Goal: Task Accomplishment & Management: Use online tool/utility

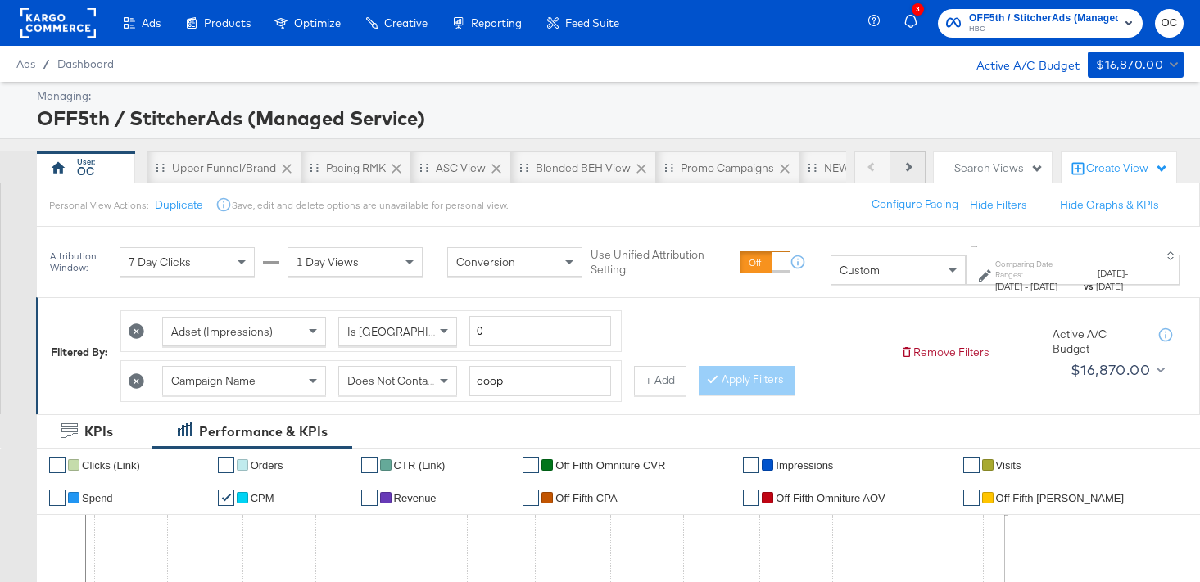
click at [900, 174] on button "Next" at bounding box center [907, 168] width 35 height 33
click at [739, 165] on div "NEW O5 L3D Report" at bounding box center [717, 169] width 103 height 16
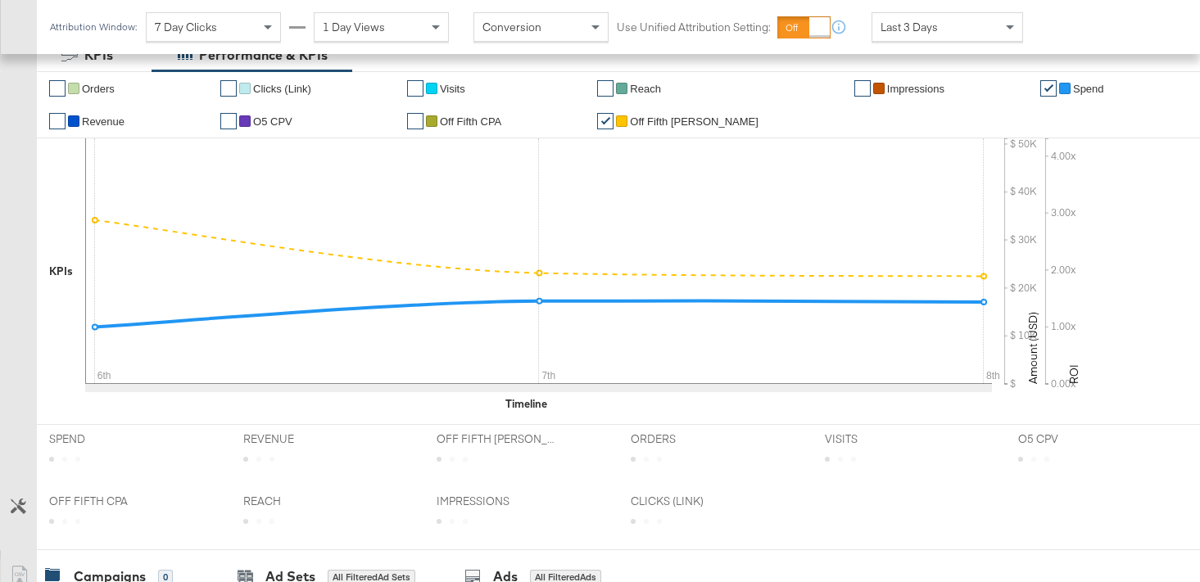
click at [292, 406] on div "6th 7th 8th" at bounding box center [538, 273] width 907 height 270
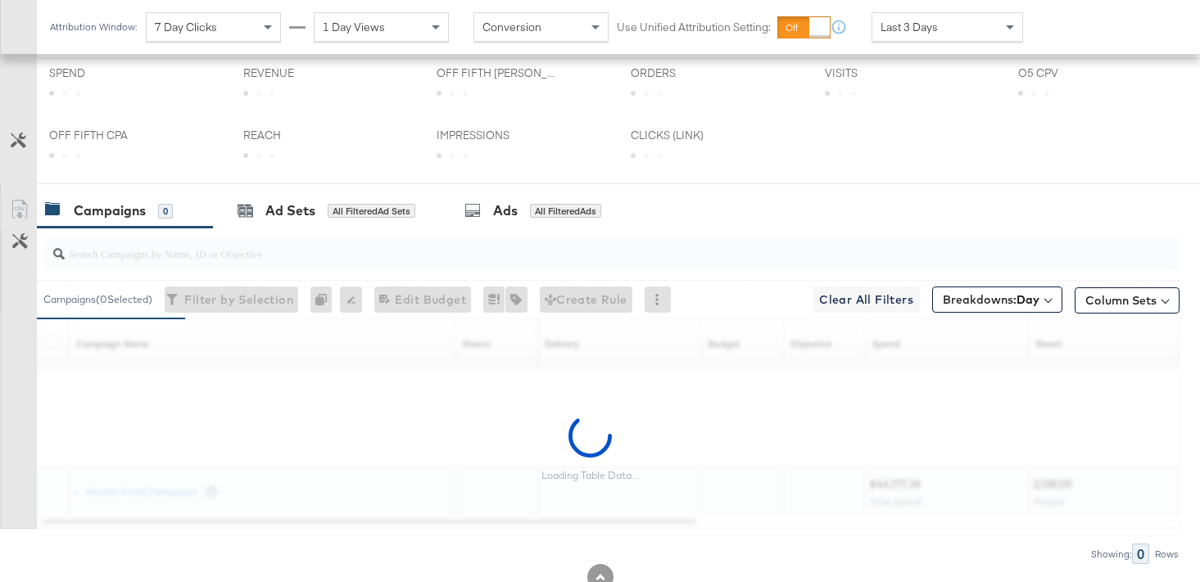
scroll to position [744, 0]
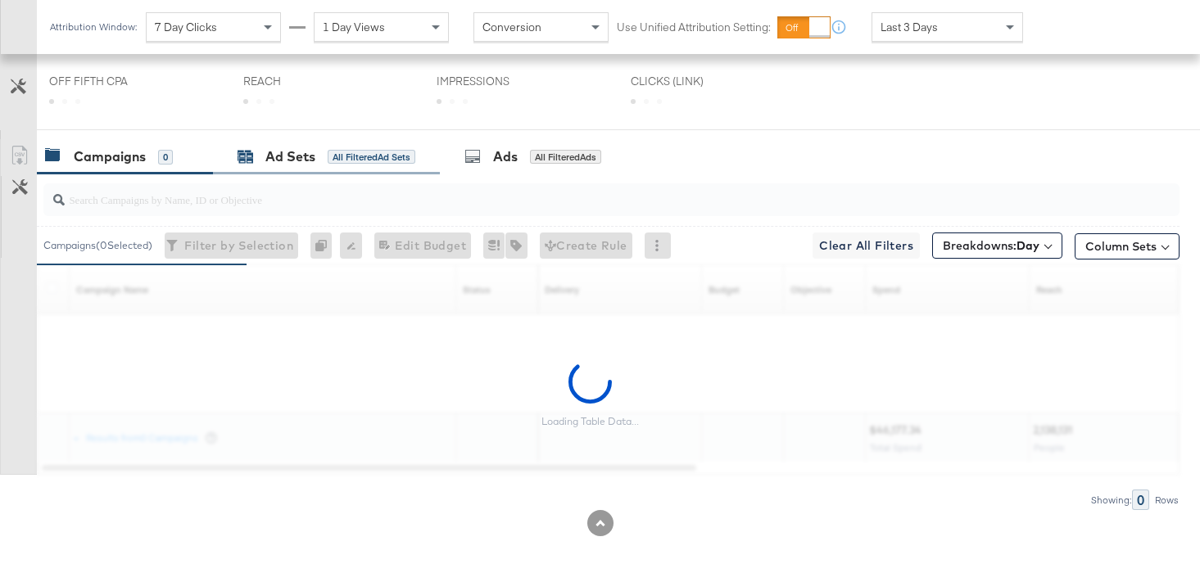
click at [307, 165] on div "Ad Sets" at bounding box center [290, 156] width 50 height 19
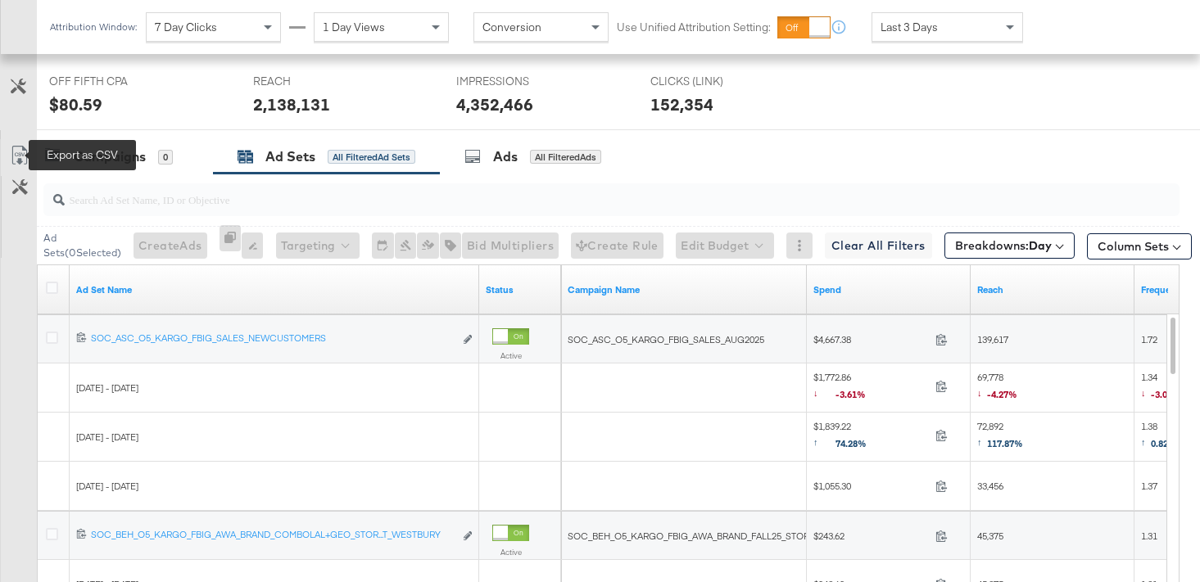
click at [20, 152] on icon at bounding box center [20, 156] width 20 height 20
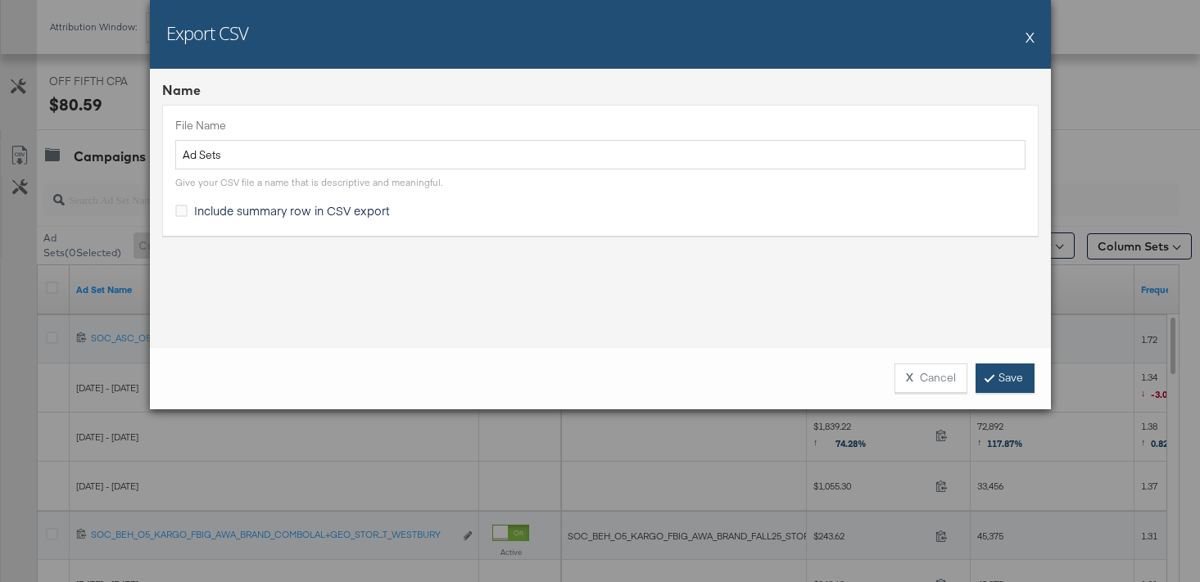
click at [998, 383] on link "Save" at bounding box center [1005, 378] width 59 height 29
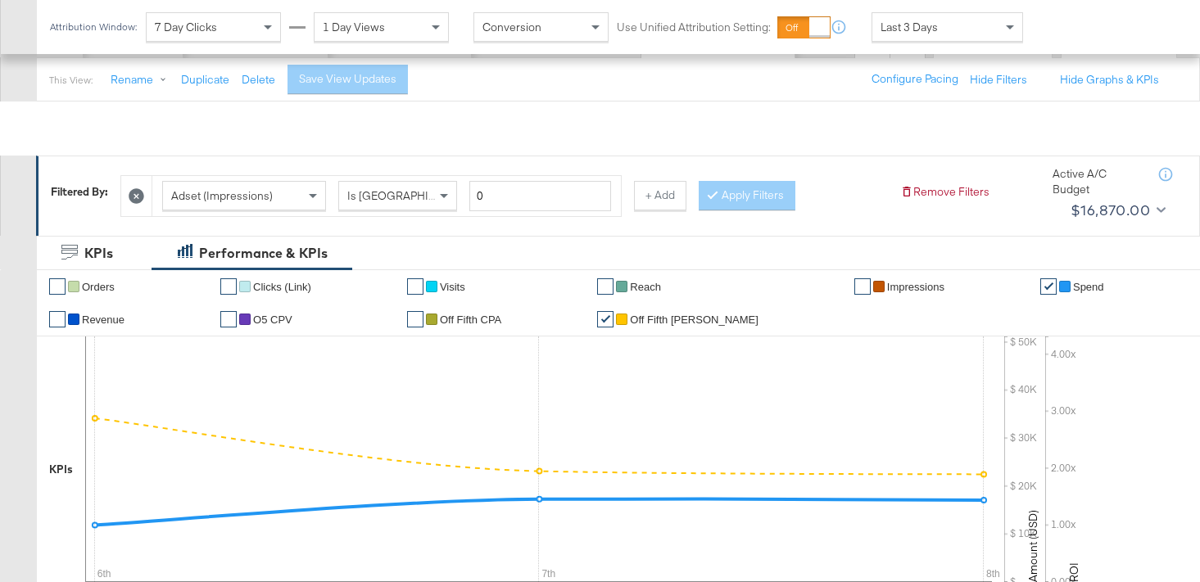
scroll to position [0, 0]
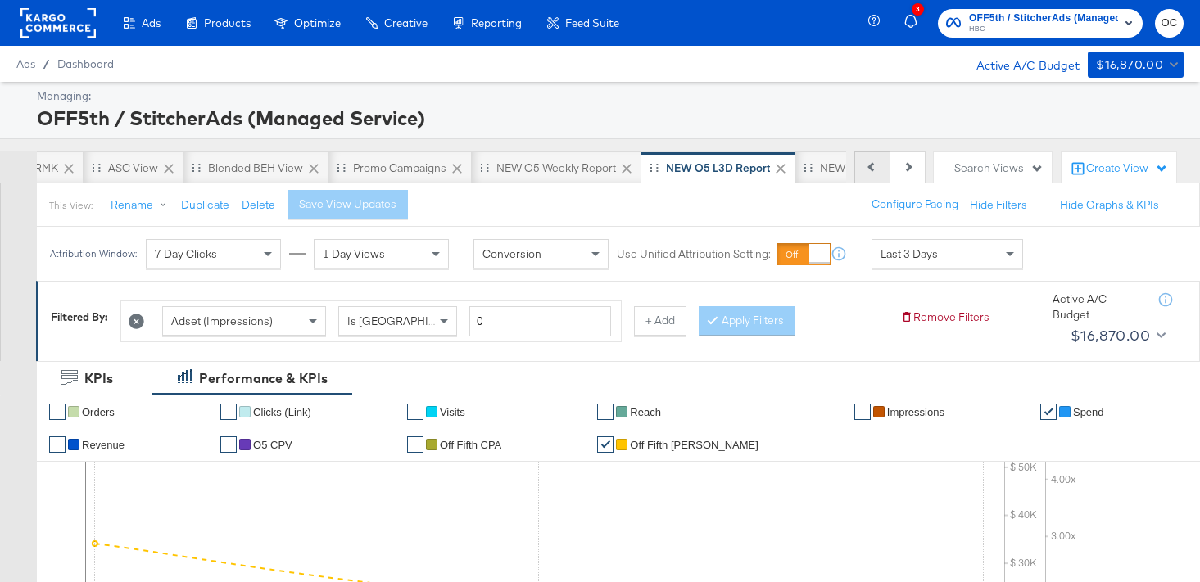
click at [869, 168] on icon at bounding box center [872, 166] width 9 height 9
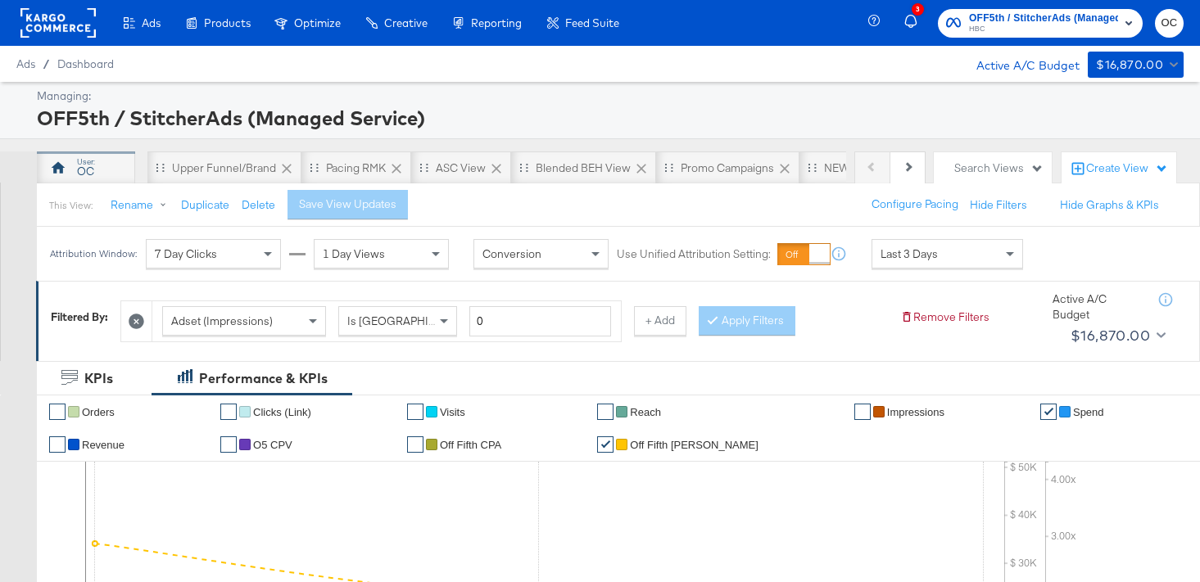
click at [108, 166] on div "OC" at bounding box center [86, 168] width 98 height 33
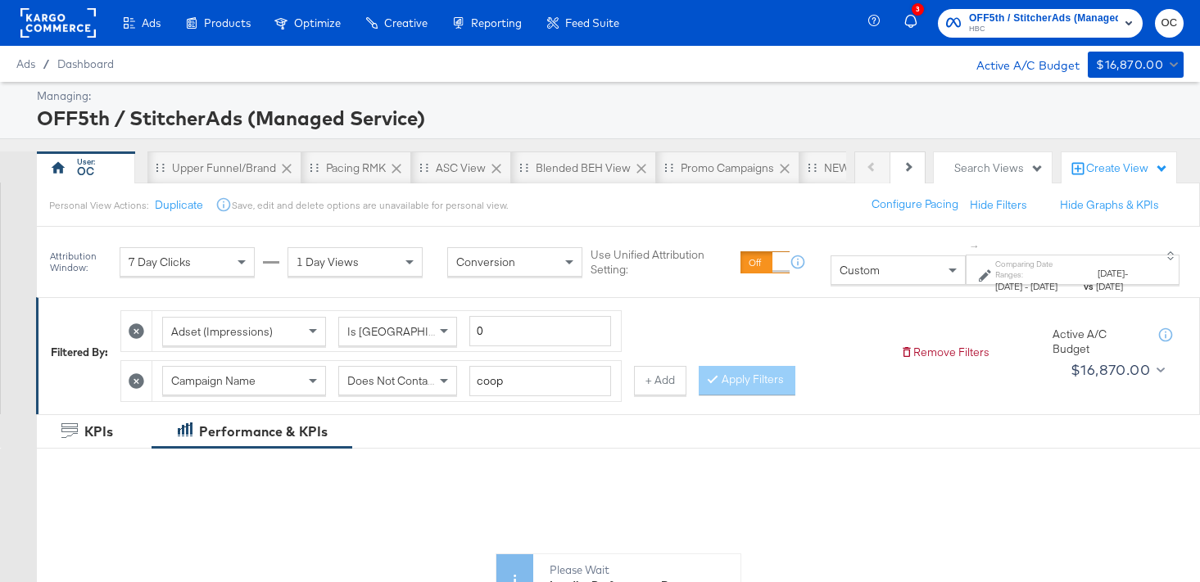
click at [831, 265] on div "Custom" at bounding box center [898, 270] width 134 height 28
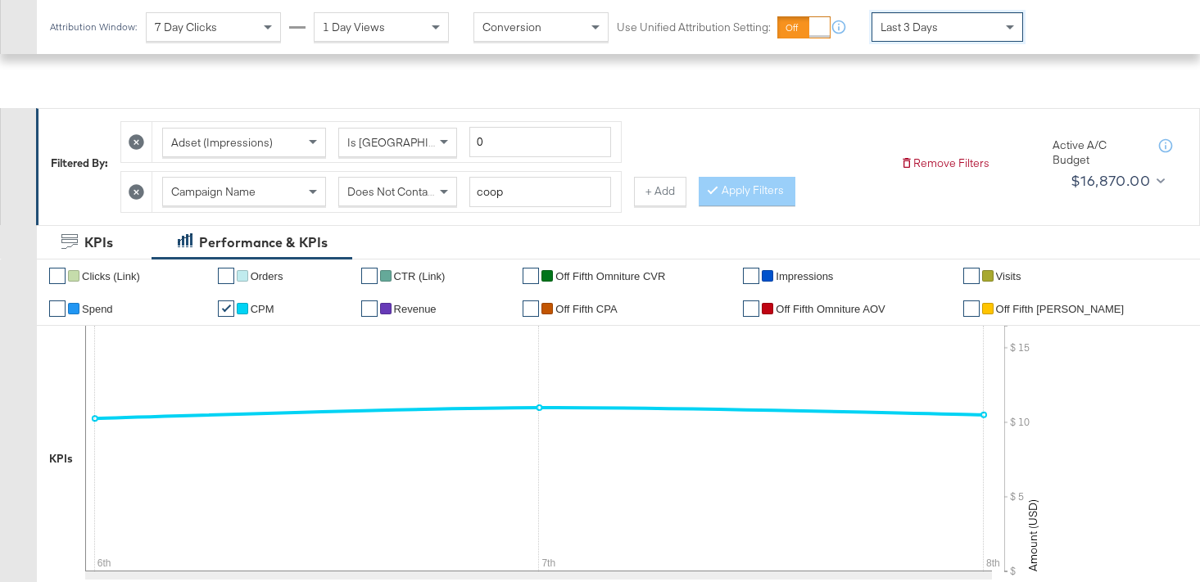
scroll to position [129, 0]
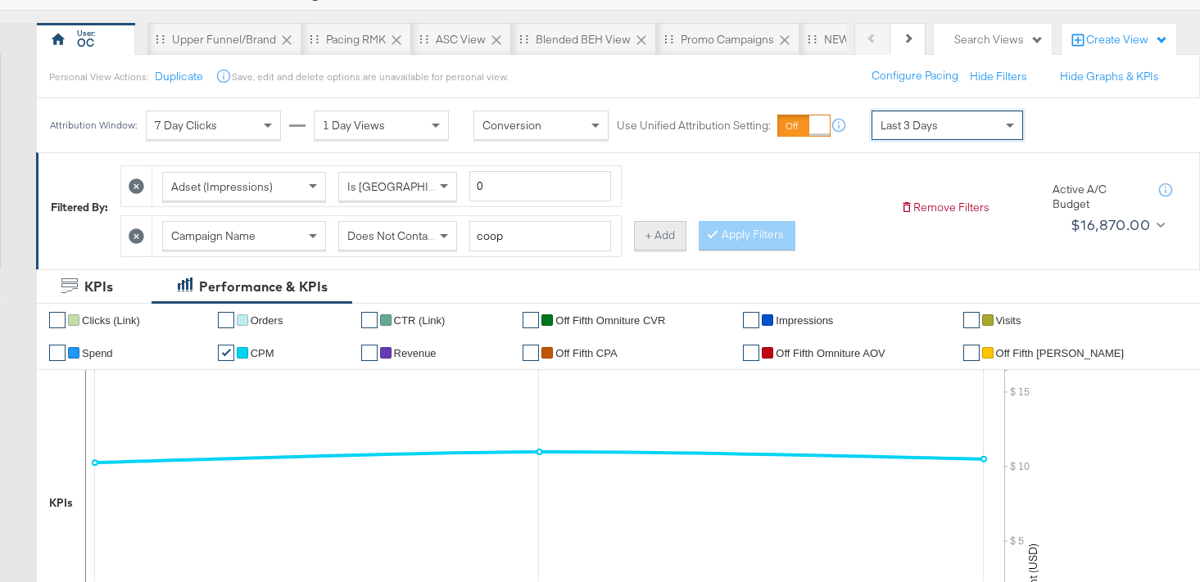
click at [671, 246] on button "+ Add" at bounding box center [660, 235] width 52 height 29
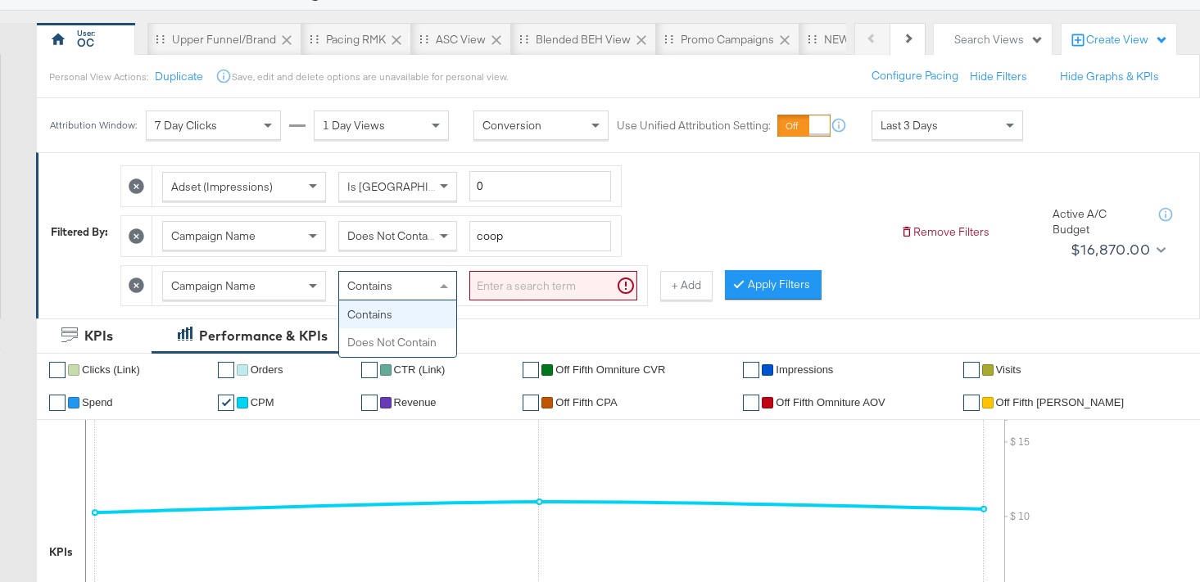
click at [365, 276] on div "Contains" at bounding box center [397, 286] width 117 height 28
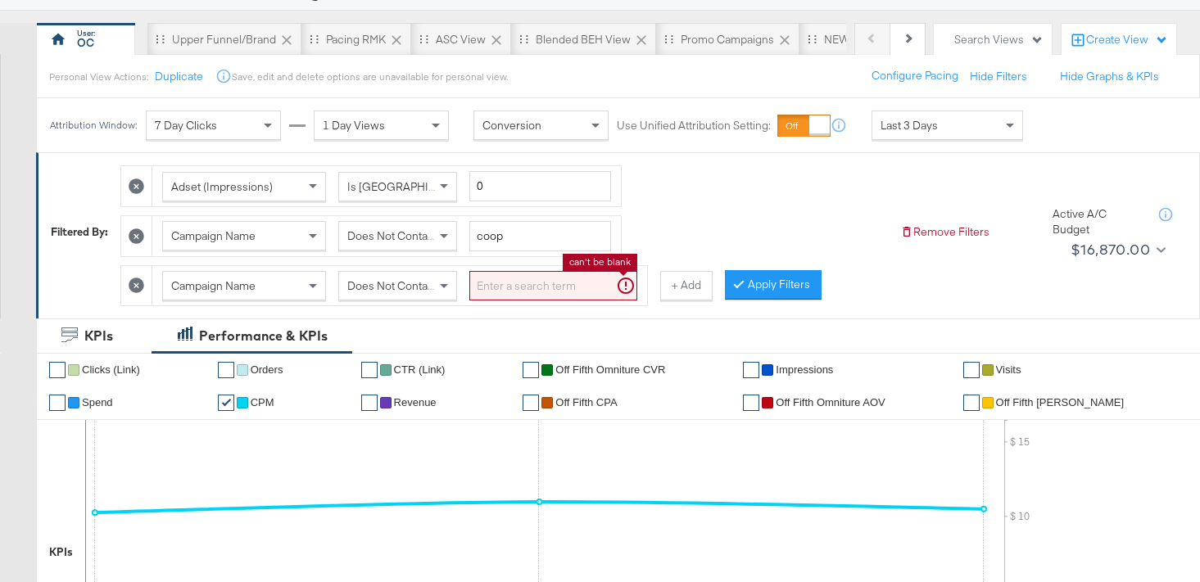
click at [535, 300] on input "search" at bounding box center [553, 286] width 168 height 30
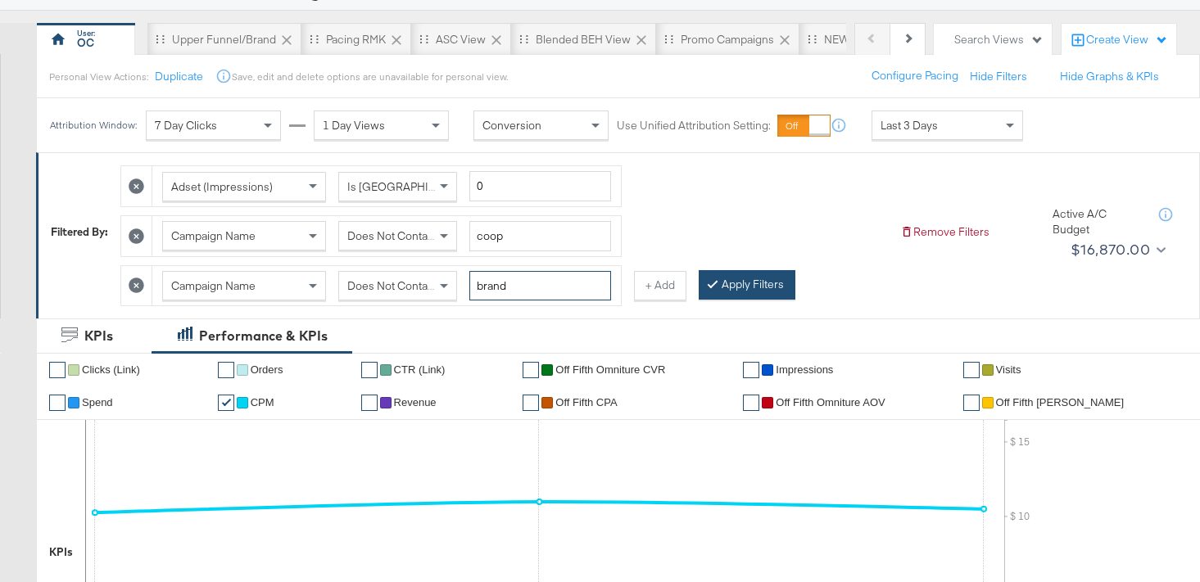
type input "brand"
click at [741, 289] on button "Apply Filters" at bounding box center [747, 284] width 97 height 29
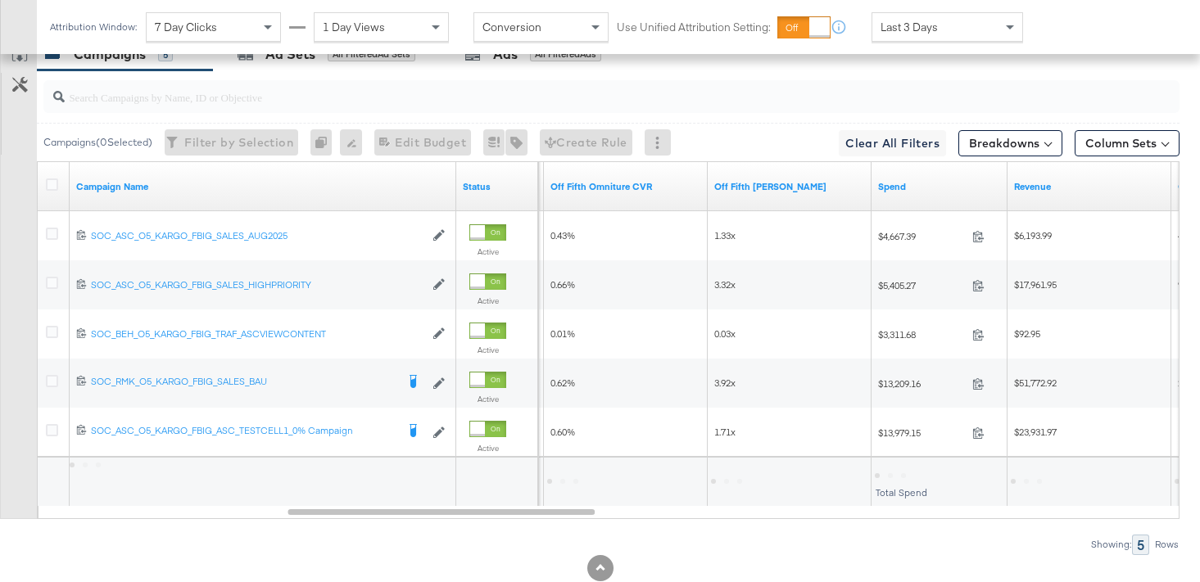
scroll to position [977, 0]
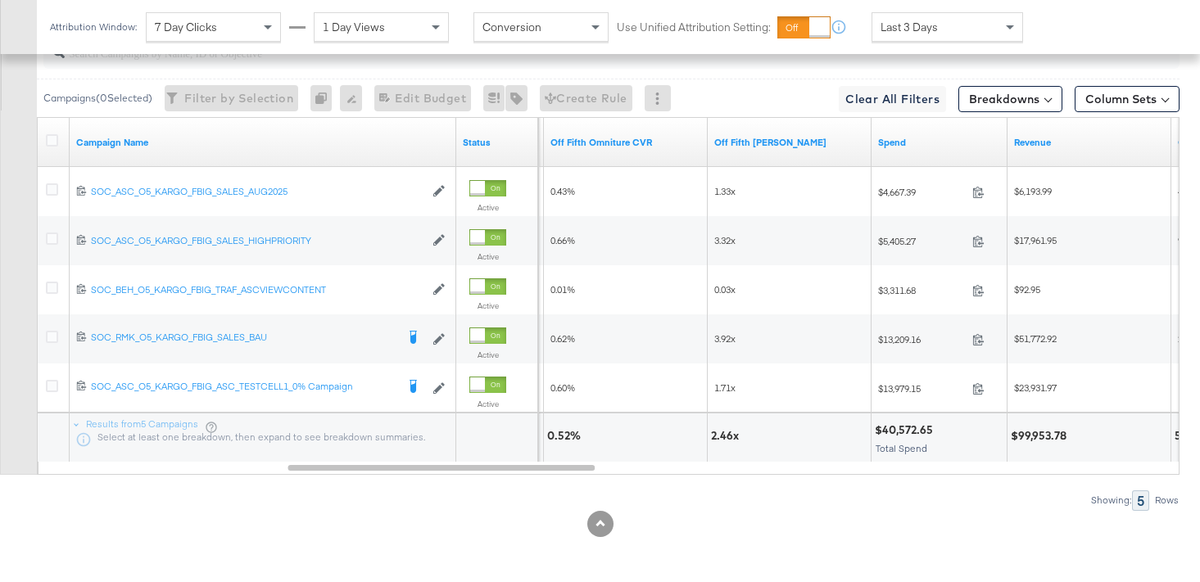
click at [932, 39] on div "Last 3 Days" at bounding box center [947, 27] width 150 height 28
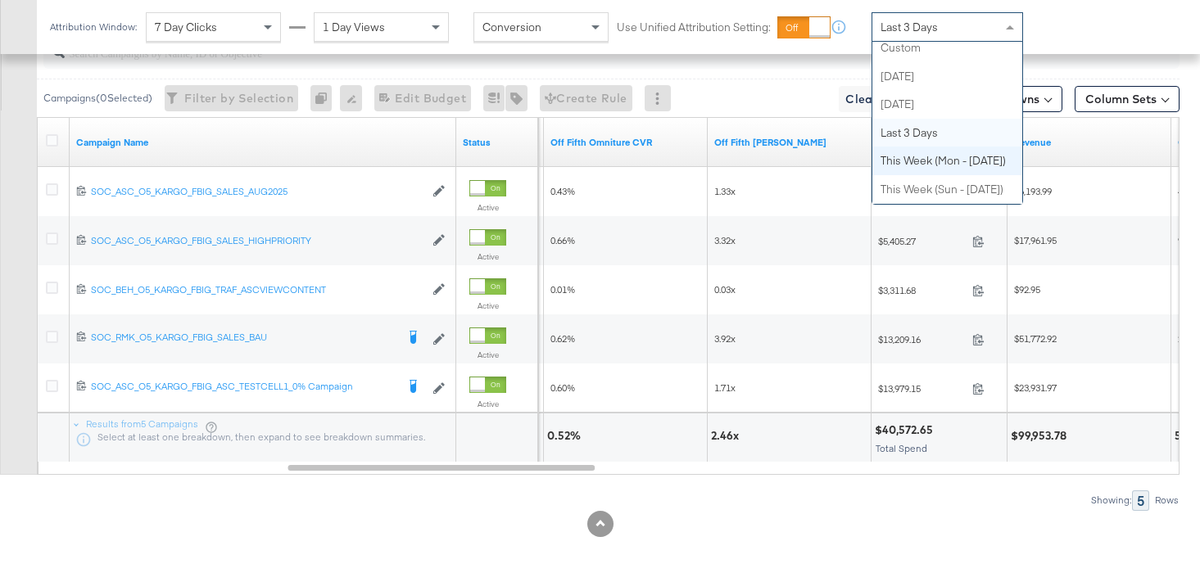
scroll to position [0, 0]
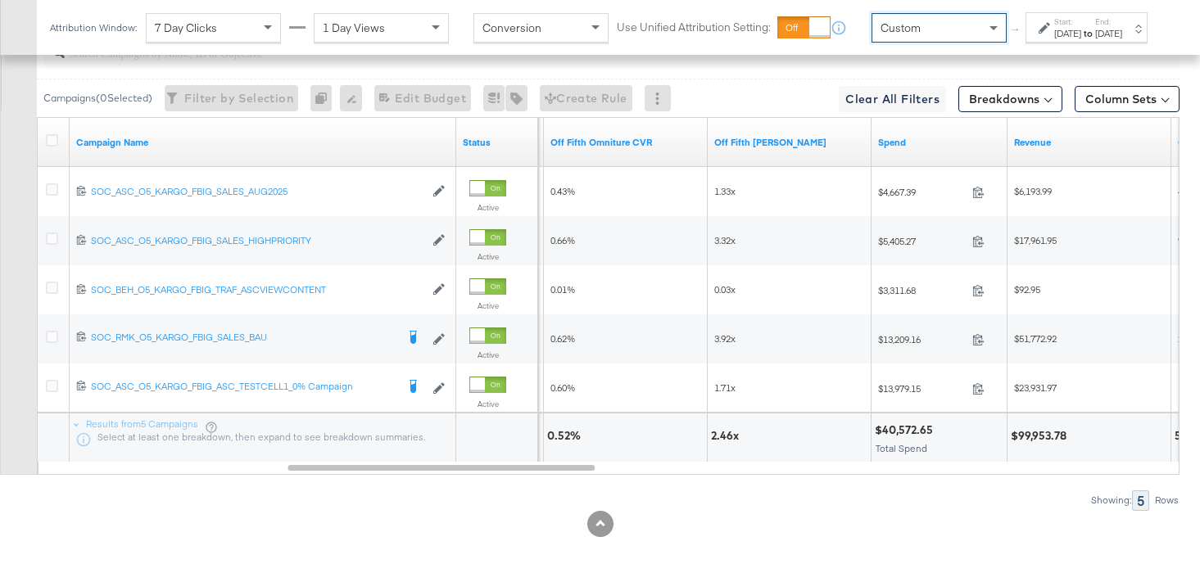
click at [1054, 40] on div "[DATE]" at bounding box center [1067, 33] width 27 height 13
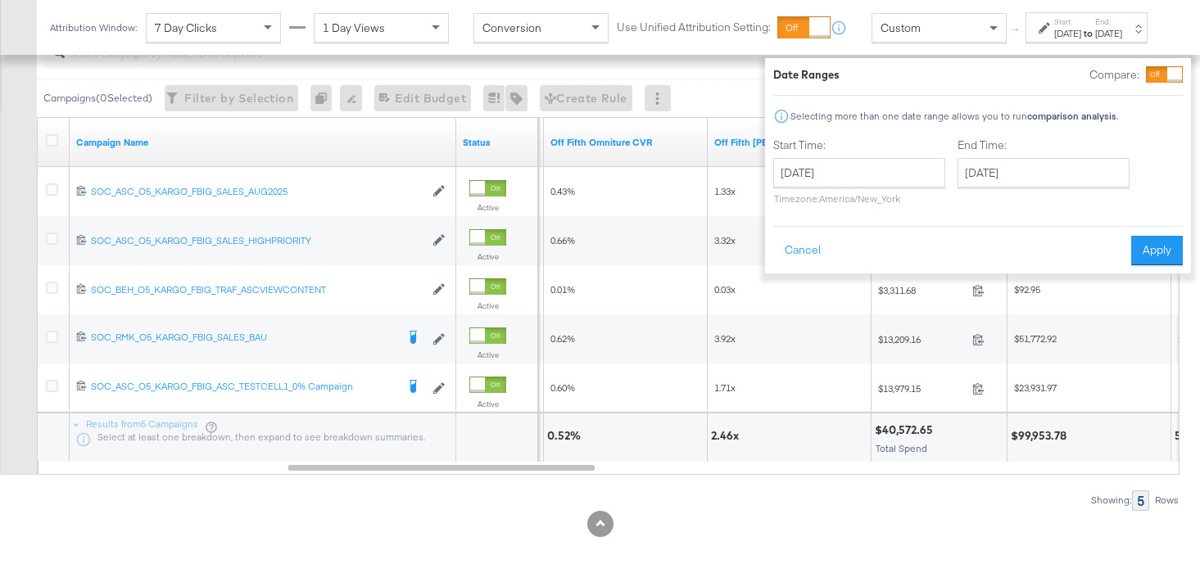
click at [1154, 83] on div "Date Ranges Compare: Selecting more than one date range allows you to run compa…" at bounding box center [978, 165] width 410 height 199
click at [1167, 78] on div at bounding box center [1174, 74] width 15 height 15
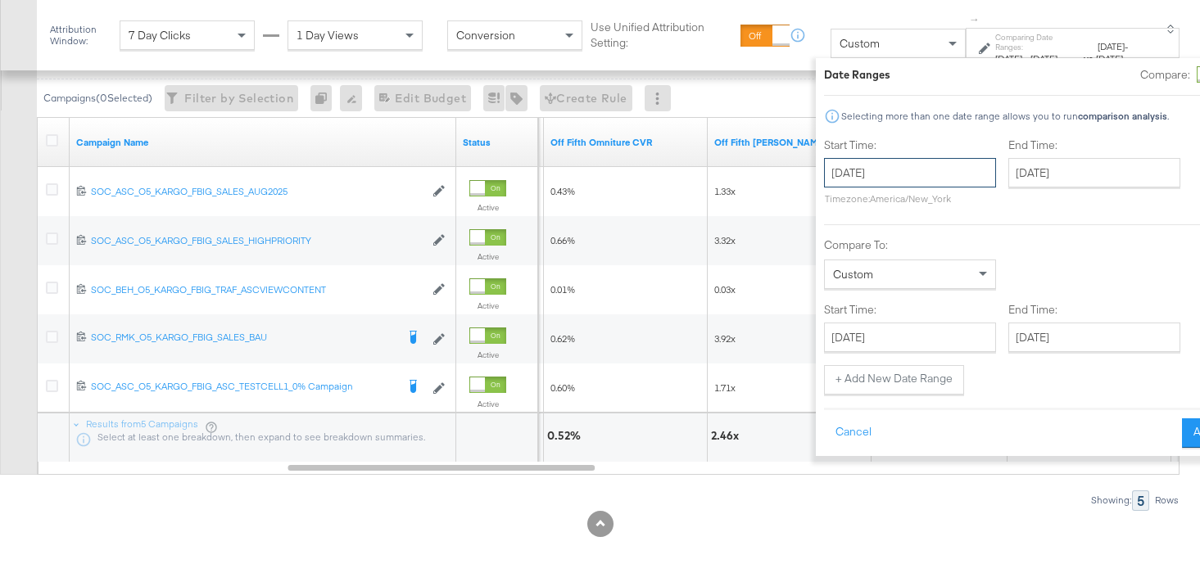
click at [859, 161] on input "[DATE]" at bounding box center [910, 172] width 172 height 29
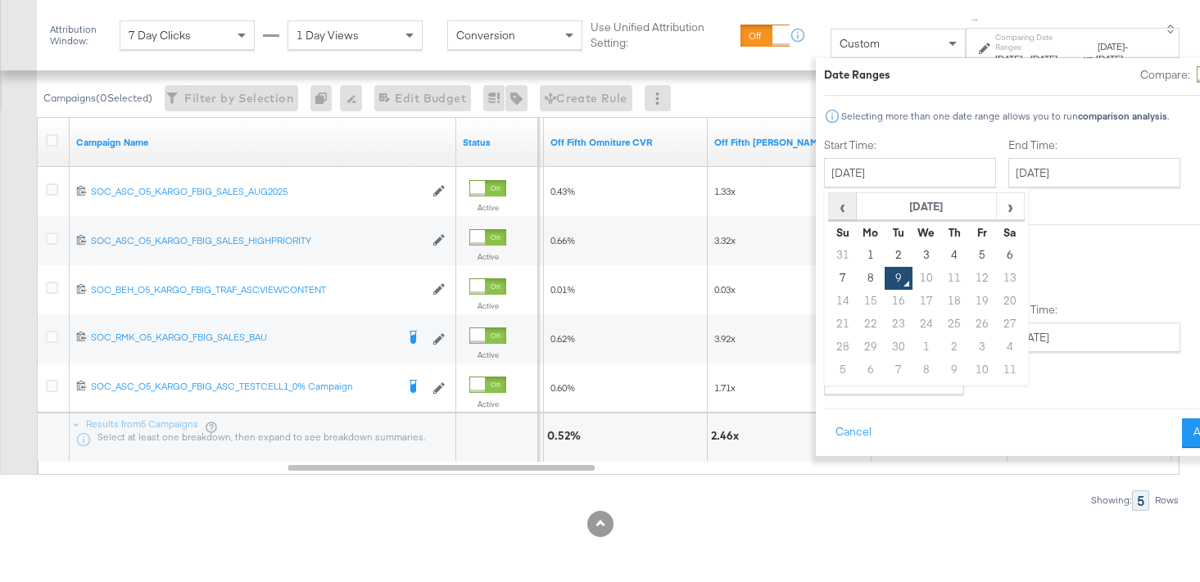
click at [830, 210] on span "‹" at bounding box center [842, 206] width 25 height 25
click at [829, 342] on td "24" at bounding box center [843, 347] width 28 height 23
type input "[DATE]"
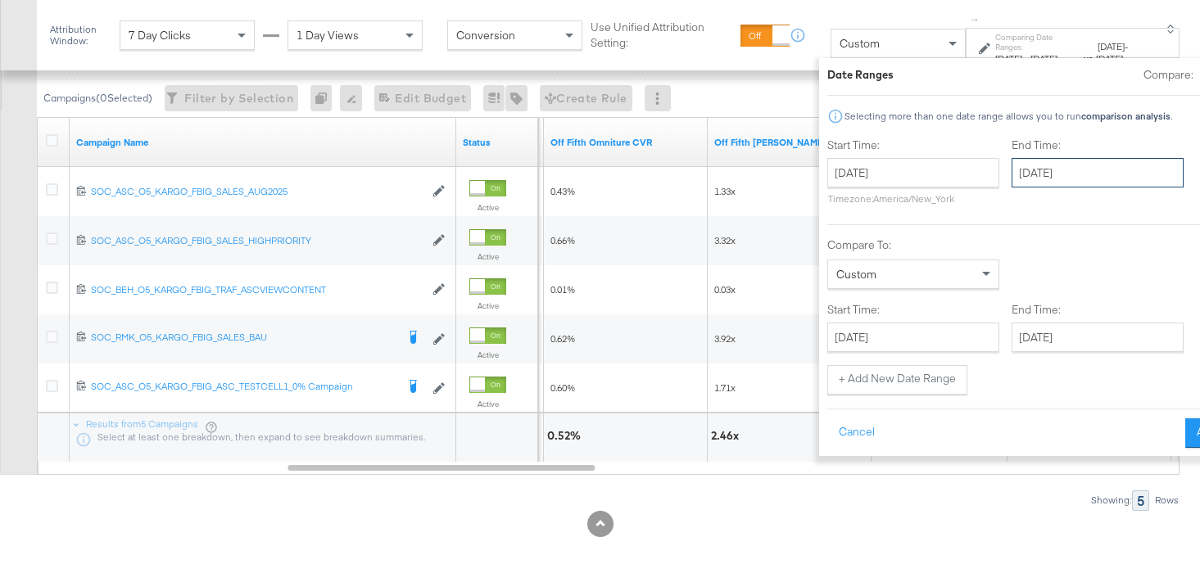
click at [1012, 171] on input "[DATE]" at bounding box center [1098, 172] width 172 height 29
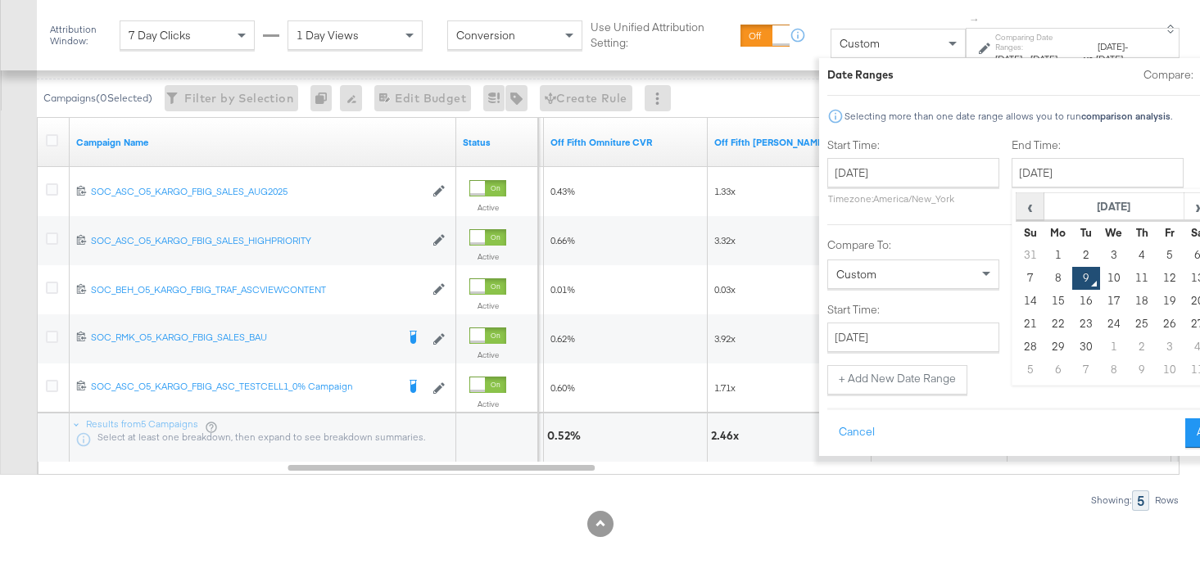
click at [1017, 214] on span "‹" at bounding box center [1029, 206] width 25 height 25
click at [1185, 352] on td "30" at bounding box center [1199, 347] width 28 height 23
type input "[DATE]"
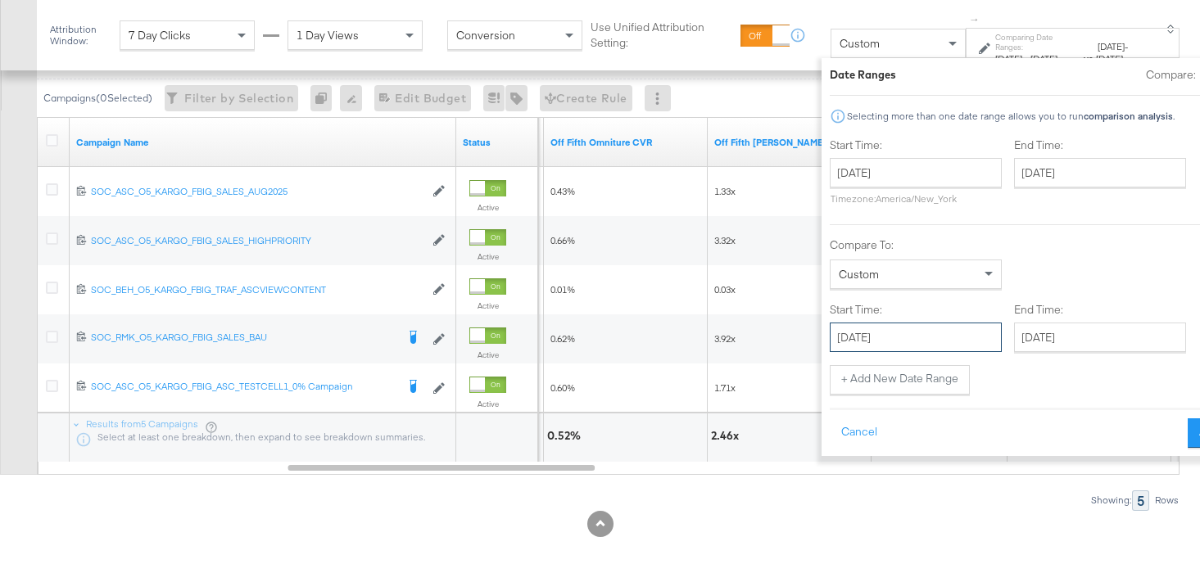
click at [892, 342] on input "[DATE]" at bounding box center [916, 337] width 172 height 29
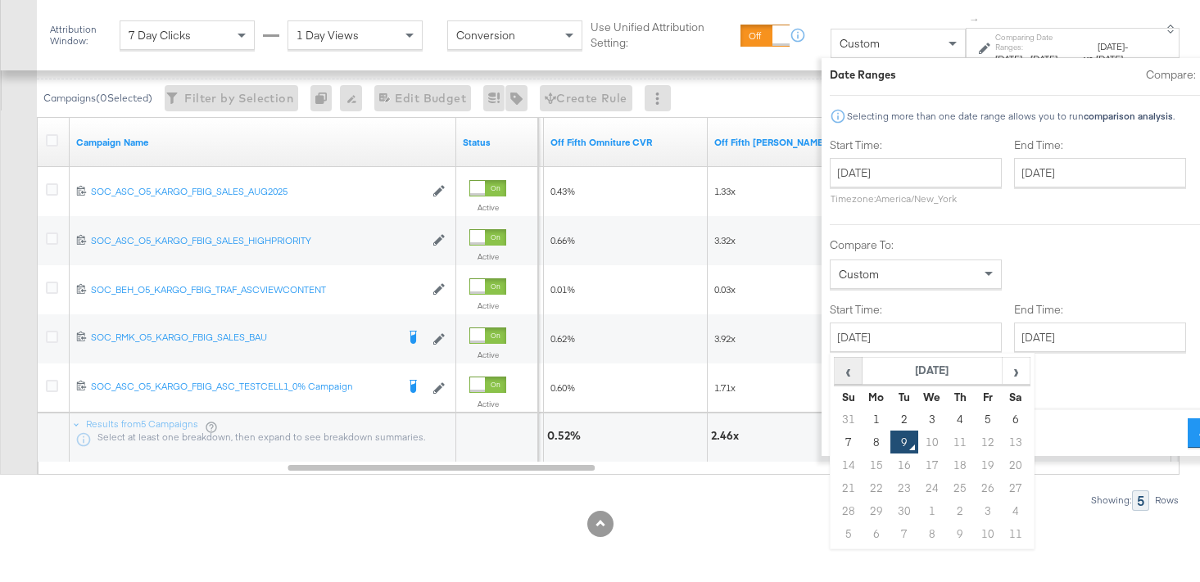
click at [836, 375] on span "‹" at bounding box center [848, 371] width 25 height 25
click at [835, 529] on td "31" at bounding box center [849, 534] width 28 height 23
type input "[DATE]"
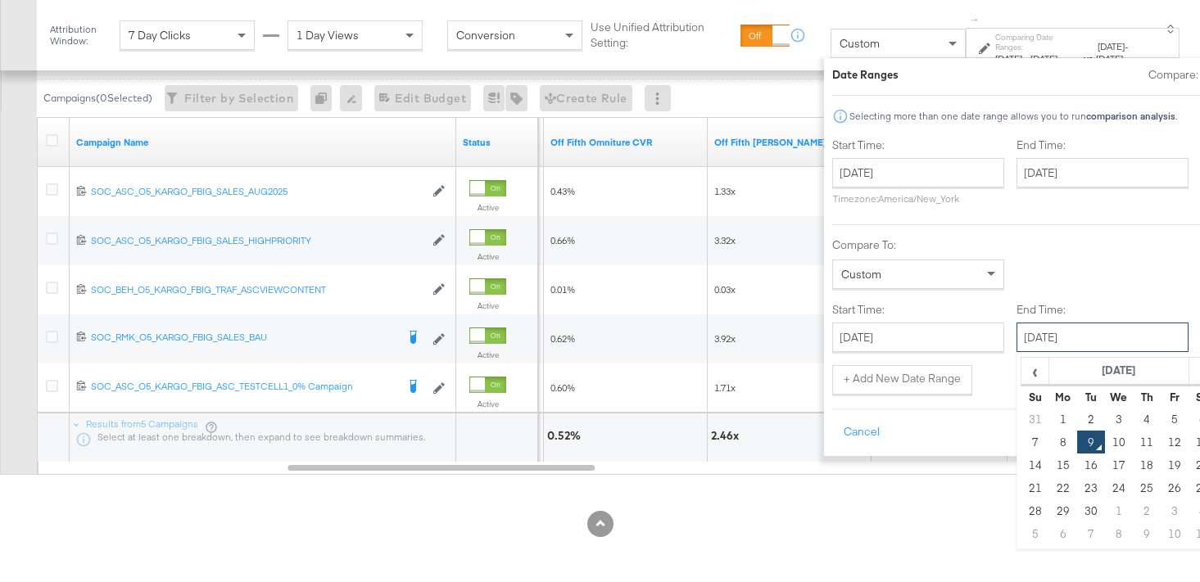
click at [1017, 350] on input "[DATE]" at bounding box center [1103, 337] width 172 height 29
click at [1189, 414] on td "6" at bounding box center [1203, 419] width 28 height 23
type input "[DATE]"
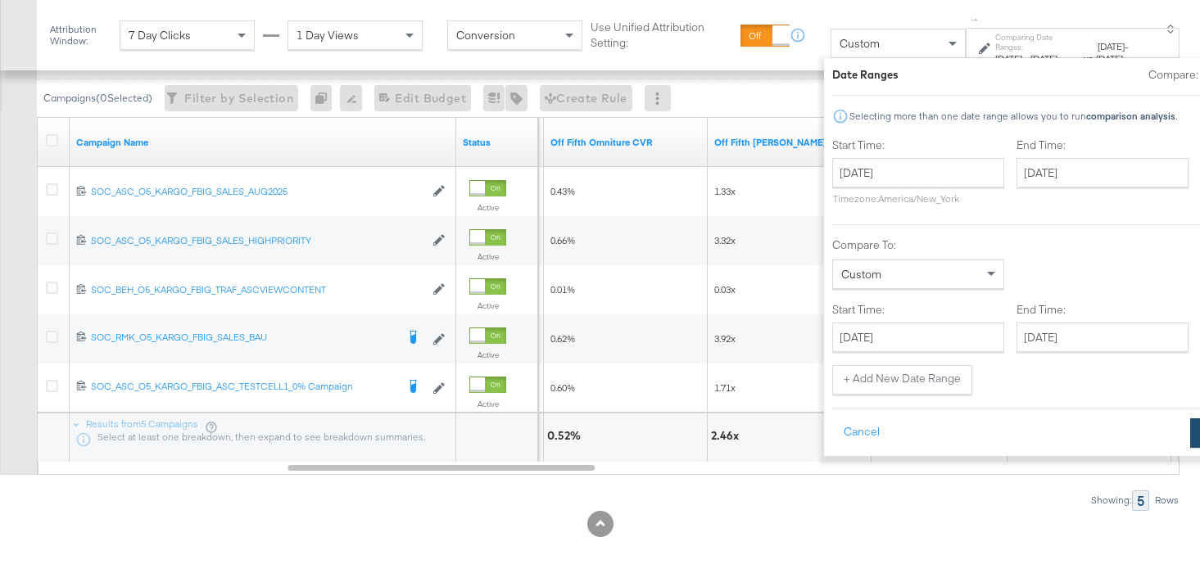
click at [1190, 436] on button "Apply" at bounding box center [1216, 433] width 52 height 29
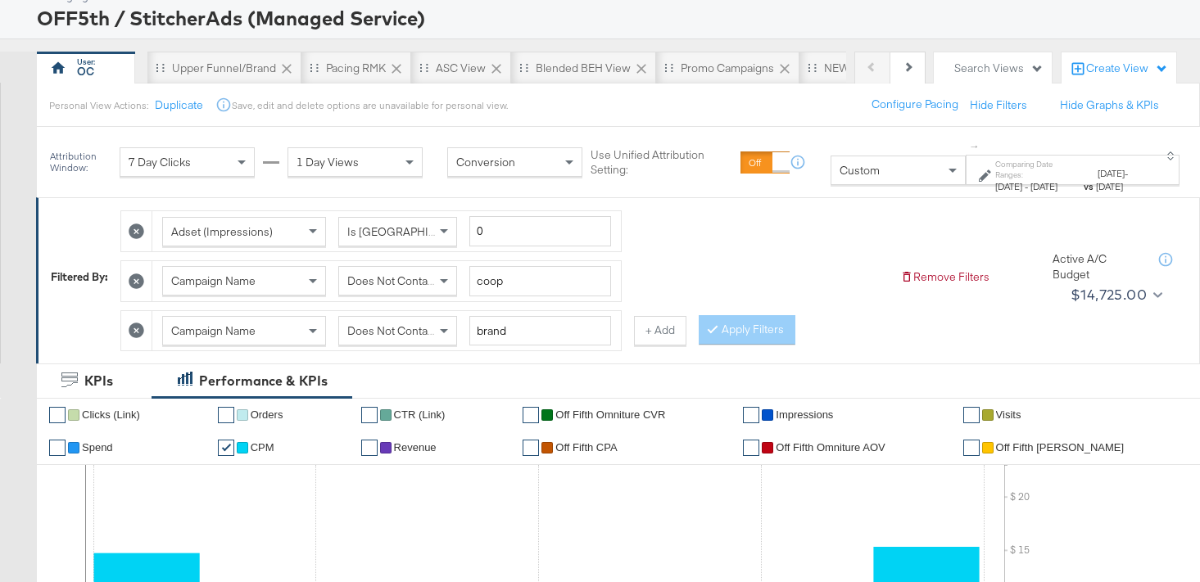
scroll to position [102, 0]
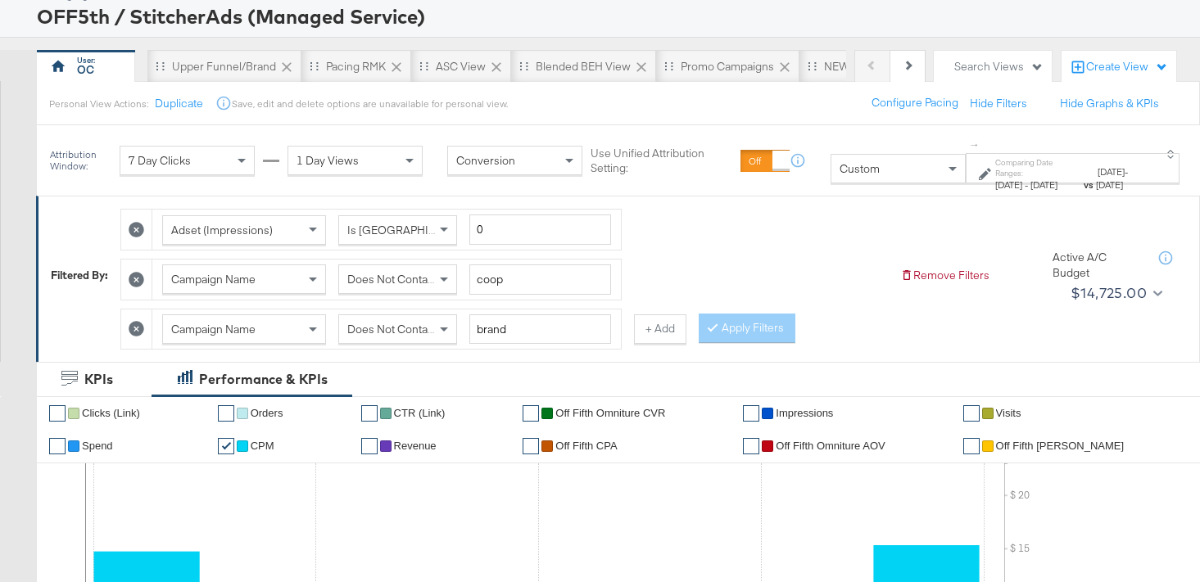
click at [143, 325] on icon at bounding box center [137, 329] width 16 height 16
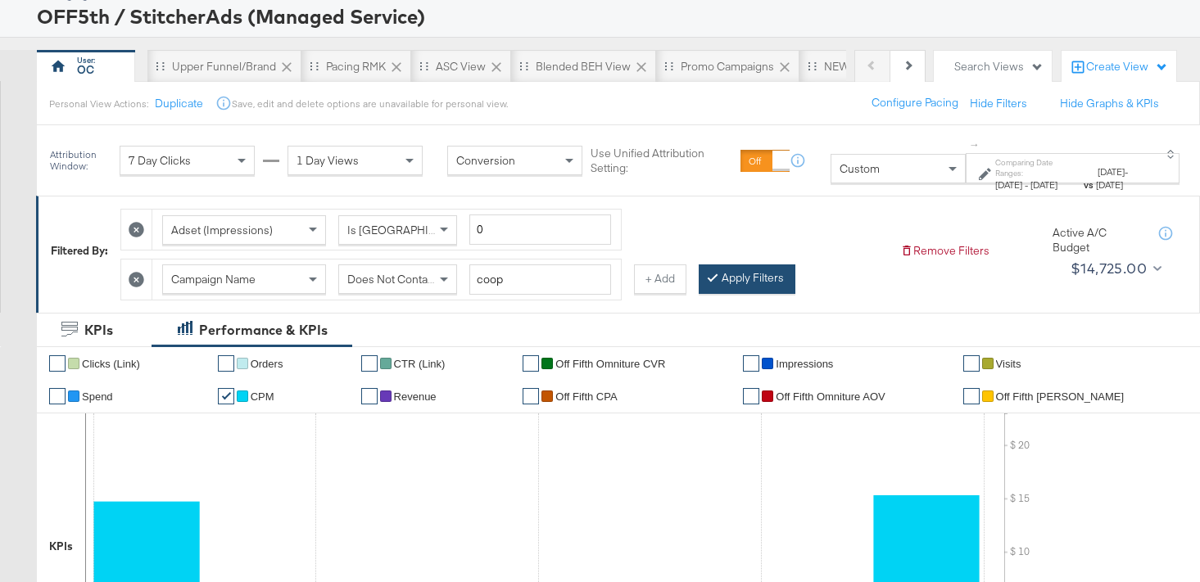
click at [762, 287] on button "Apply Filters" at bounding box center [747, 279] width 97 height 29
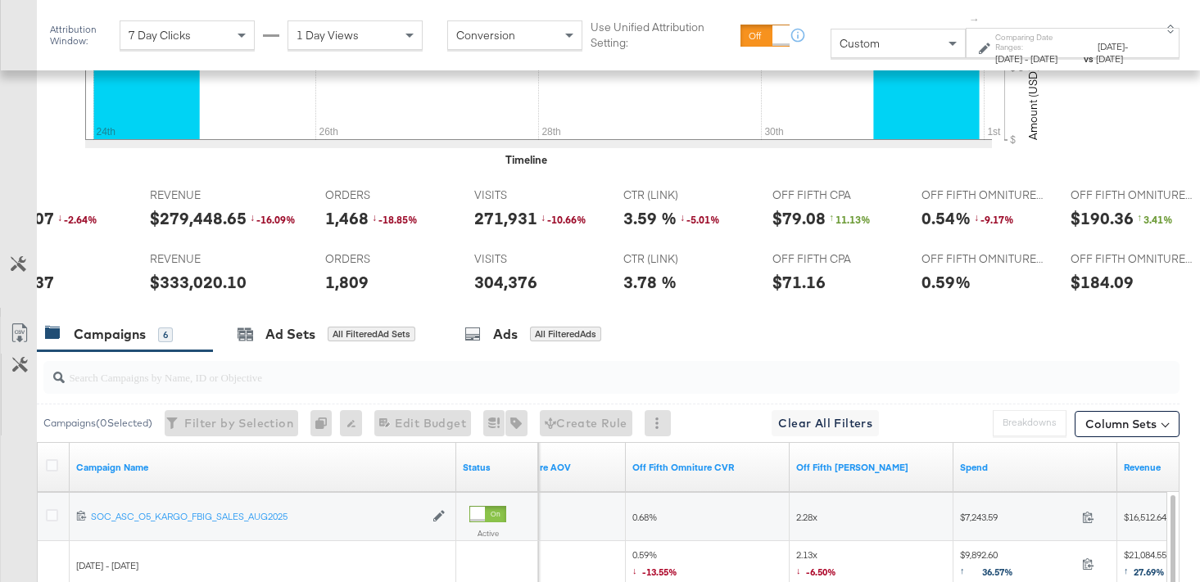
scroll to position [0, 0]
